Goal: Task Accomplishment & Management: Complete application form

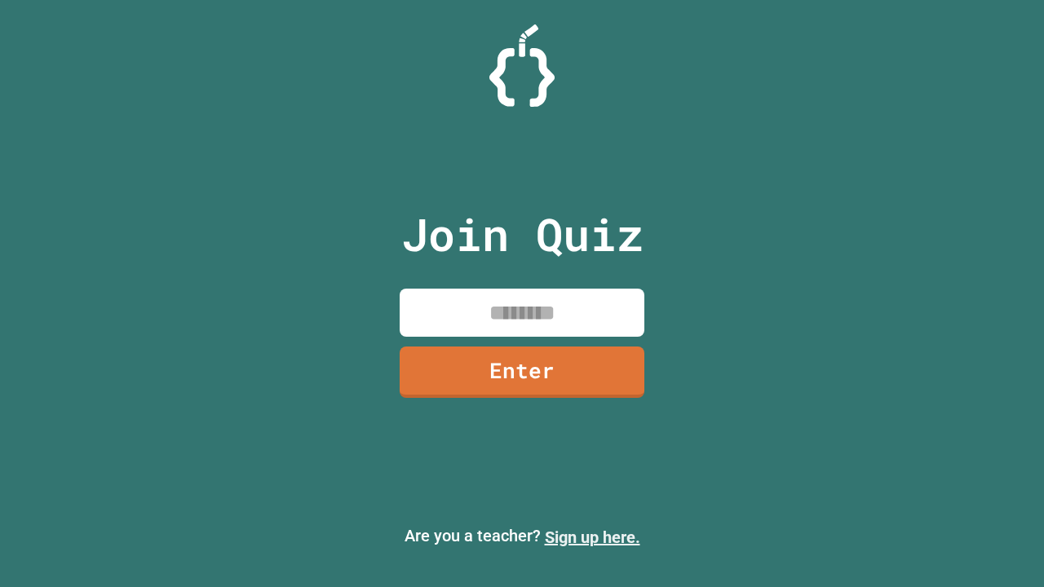
click at [592, 538] on link "Sign up here." at bounding box center [592, 538] width 95 height 20
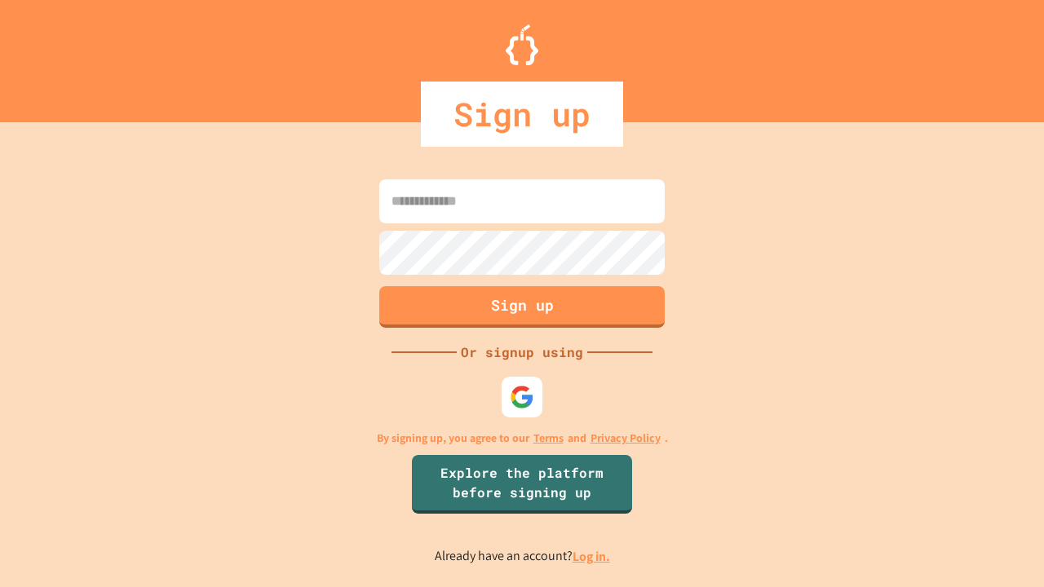
click at [592, 556] on link "Log in." at bounding box center [592, 556] width 38 height 17
